Goal: Task Accomplishment & Management: Complete application form

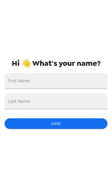
click at [92, 85] on input "First Name" at bounding box center [56, 81] width 103 height 16
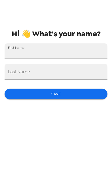
type input "Aneska"
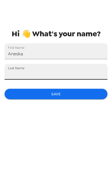
type input "[PERSON_NAME]"
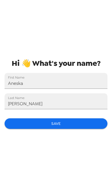
click at [79, 125] on button "Save" at bounding box center [56, 124] width 103 height 11
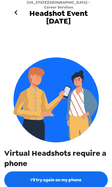
click at [87, 180] on button "I'll try again on my phone" at bounding box center [55, 180] width 103 height 17
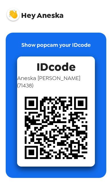
click at [78, 129] on img at bounding box center [56, 128] width 78 height 78
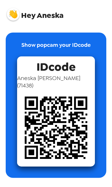
scroll to position [33, 0]
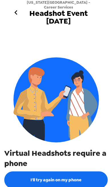
click at [16, 17] on icon "go back" at bounding box center [15, 12] width 9 height 9
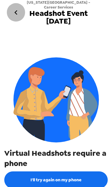
click at [18, 16] on icon "go back" at bounding box center [15, 12] width 9 height 9
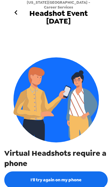
click at [16, 15] on icon "go back" at bounding box center [15, 12] width 9 height 9
click at [82, 181] on button "I'll try again on my phone" at bounding box center [55, 180] width 103 height 17
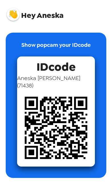
click at [86, 104] on img at bounding box center [56, 128] width 78 height 78
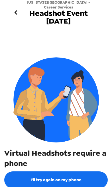
click at [16, 13] on icon "go back" at bounding box center [15, 12] width 9 height 9
click at [75, 113] on img at bounding box center [55, 99] width 85 height 85
click at [75, 112] on img at bounding box center [55, 99] width 85 height 85
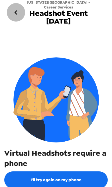
click at [18, 13] on icon "go back" at bounding box center [15, 12] width 9 height 9
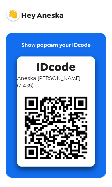
click at [15, 15] on img at bounding box center [13, 14] width 13 height 13
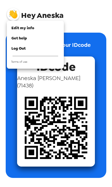
click at [57, 18] on div at bounding box center [56, 93] width 112 height 187
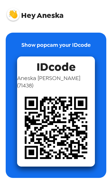
click at [15, 19] on img at bounding box center [13, 14] width 13 height 13
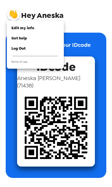
click at [27, 39] on div "Get help" at bounding box center [35, 39] width 48 height 6
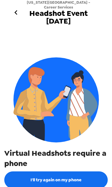
click at [14, 13] on icon "go back" at bounding box center [15, 12] width 9 height 9
click at [94, 180] on button "I'll try again on my phone" at bounding box center [55, 180] width 103 height 17
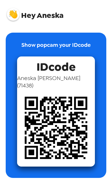
click at [81, 127] on img at bounding box center [56, 128] width 78 height 78
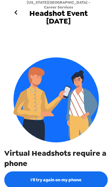
click at [13, 8] on icon "go back" at bounding box center [15, 12] width 9 height 9
click at [14, 14] on icon "go back" at bounding box center [15, 12] width 9 height 9
click at [16, 16] on icon "go back" at bounding box center [15, 12] width 9 height 9
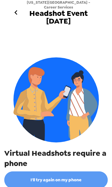
click at [85, 88] on button "I'll try again on my phone" at bounding box center [55, 180] width 103 height 17
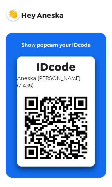
click at [83, 88] on img at bounding box center [56, 128] width 78 height 78
